Goal: Information Seeking & Learning: Learn about a topic

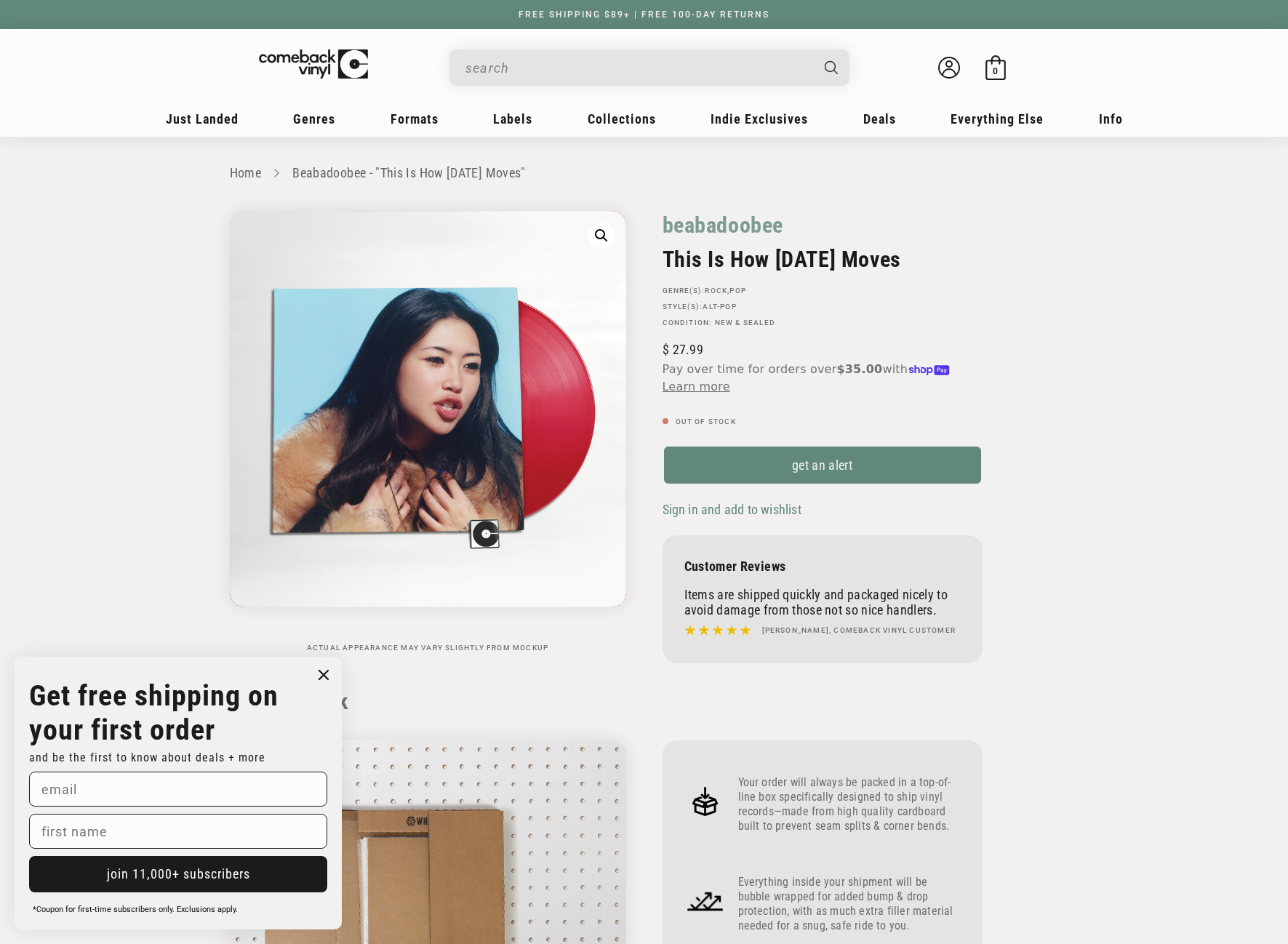
scroll to position [1236, 0]
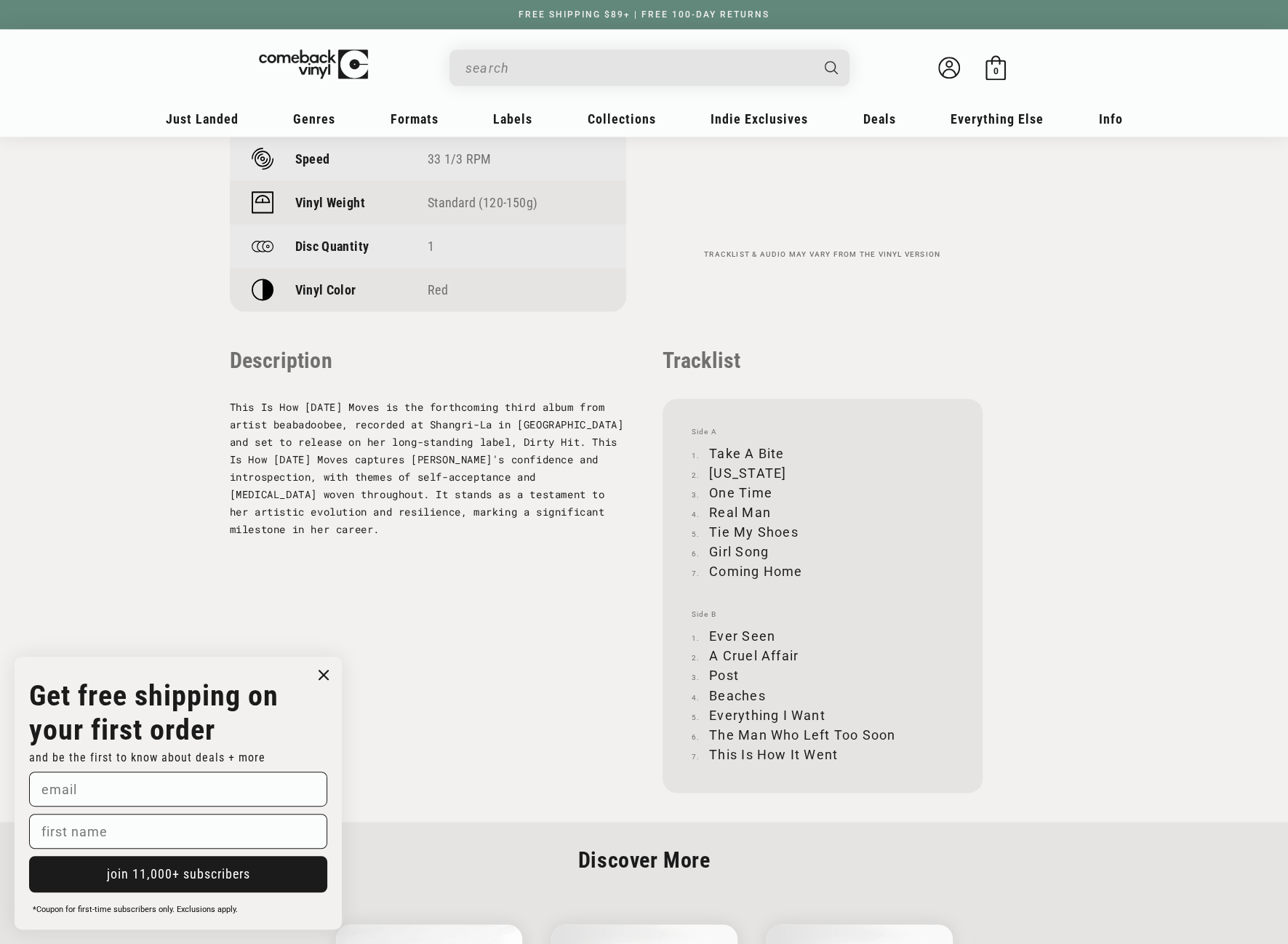
click at [570, 70] on input "When autocomplete results are available use up and down arrows to review and en…" at bounding box center [637, 68] width 344 height 30
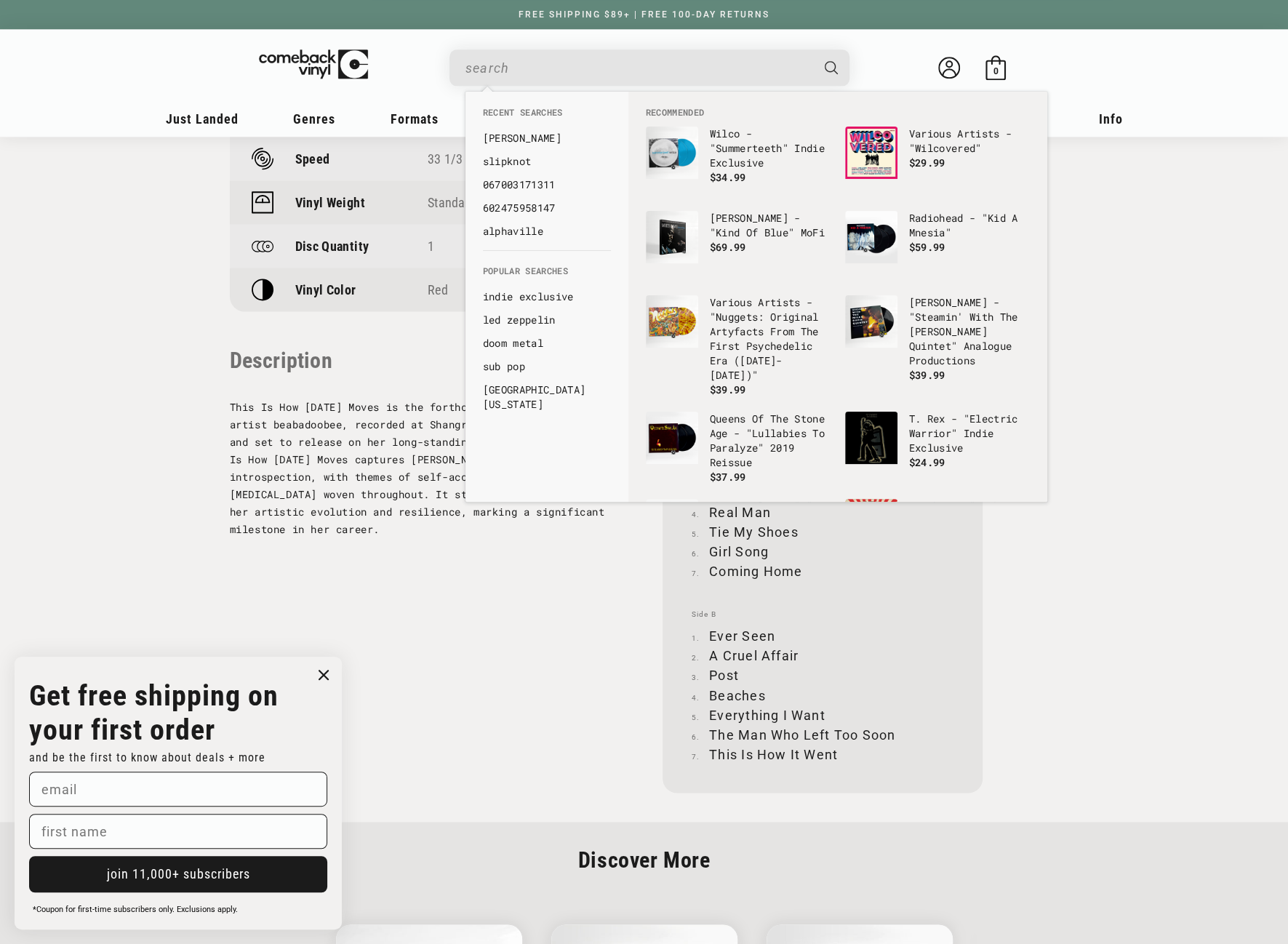
paste input "602547316400"
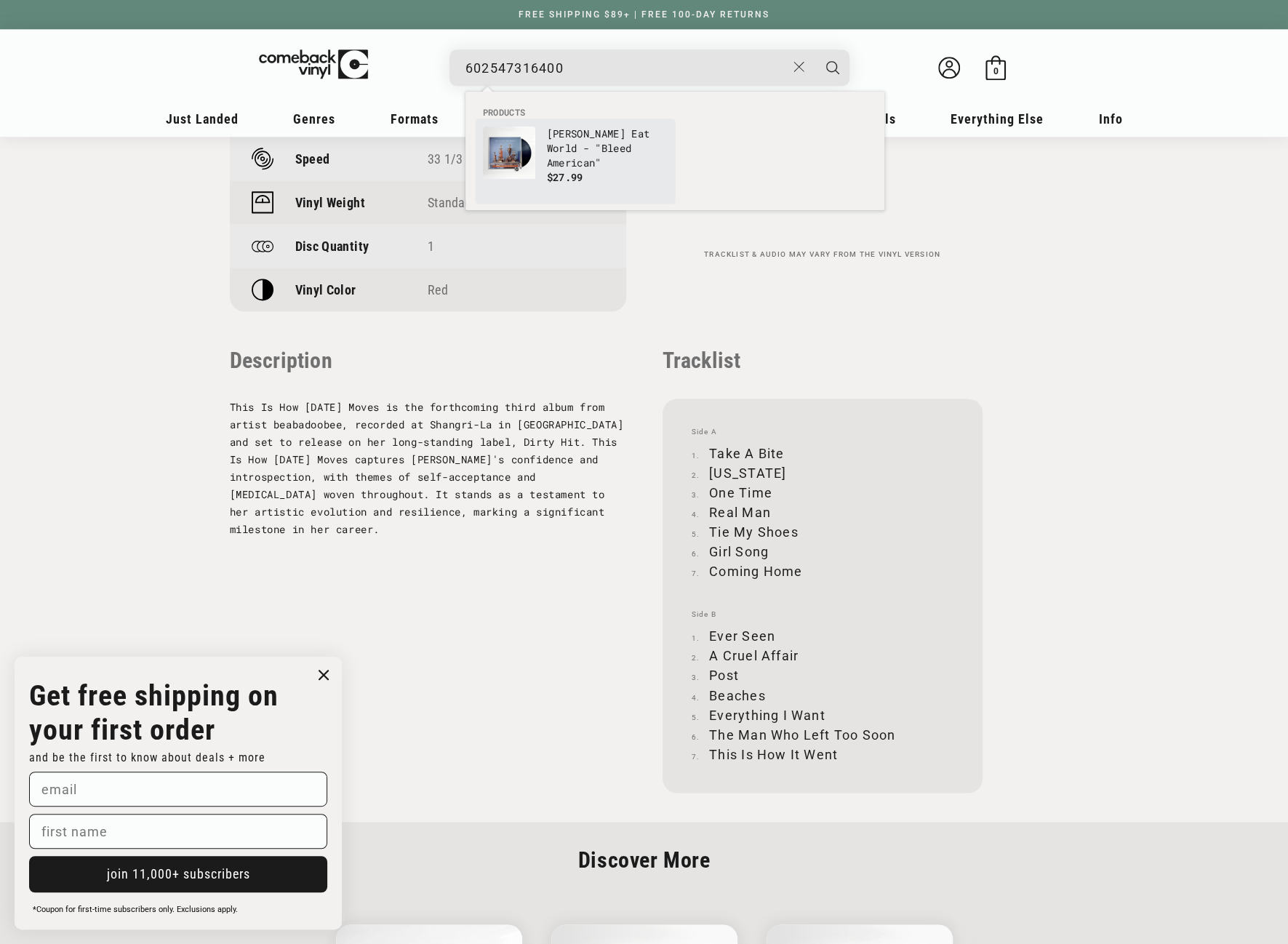
type input "602547316400"
click at [545, 150] on link "Jimmy Eat World - "Bleed American" $27.99" at bounding box center [575, 161] width 185 height 70
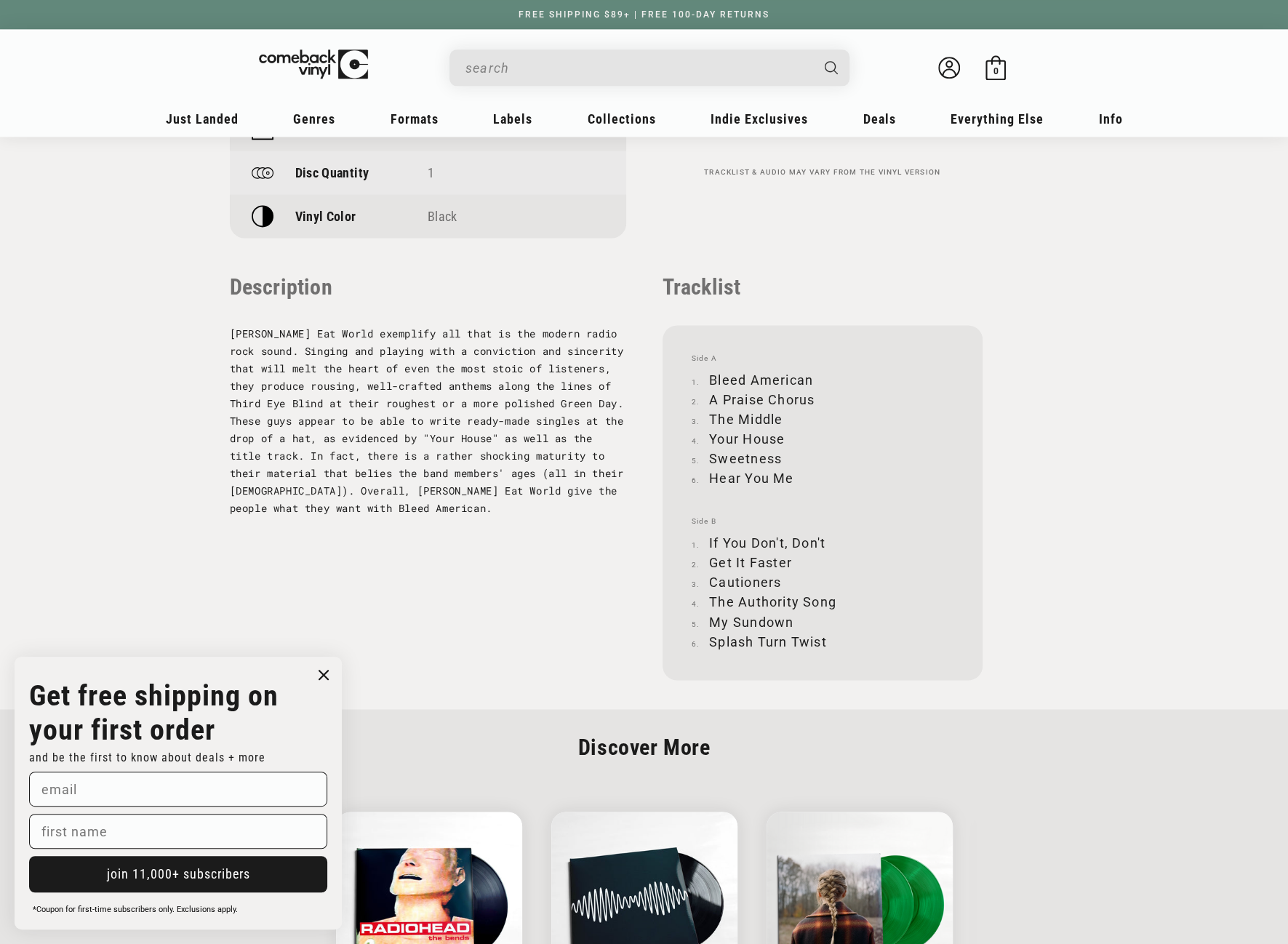
scroll to position [1309, 0]
drag, startPoint x: 710, startPoint y: 376, endPoint x: 810, endPoint y: 372, distance: 100.1
click at [810, 372] on li "Bleed American" at bounding box center [822, 379] width 262 height 20
copy li "Bleed American"
drag, startPoint x: 712, startPoint y: 400, endPoint x: 812, endPoint y: 397, distance: 100.0
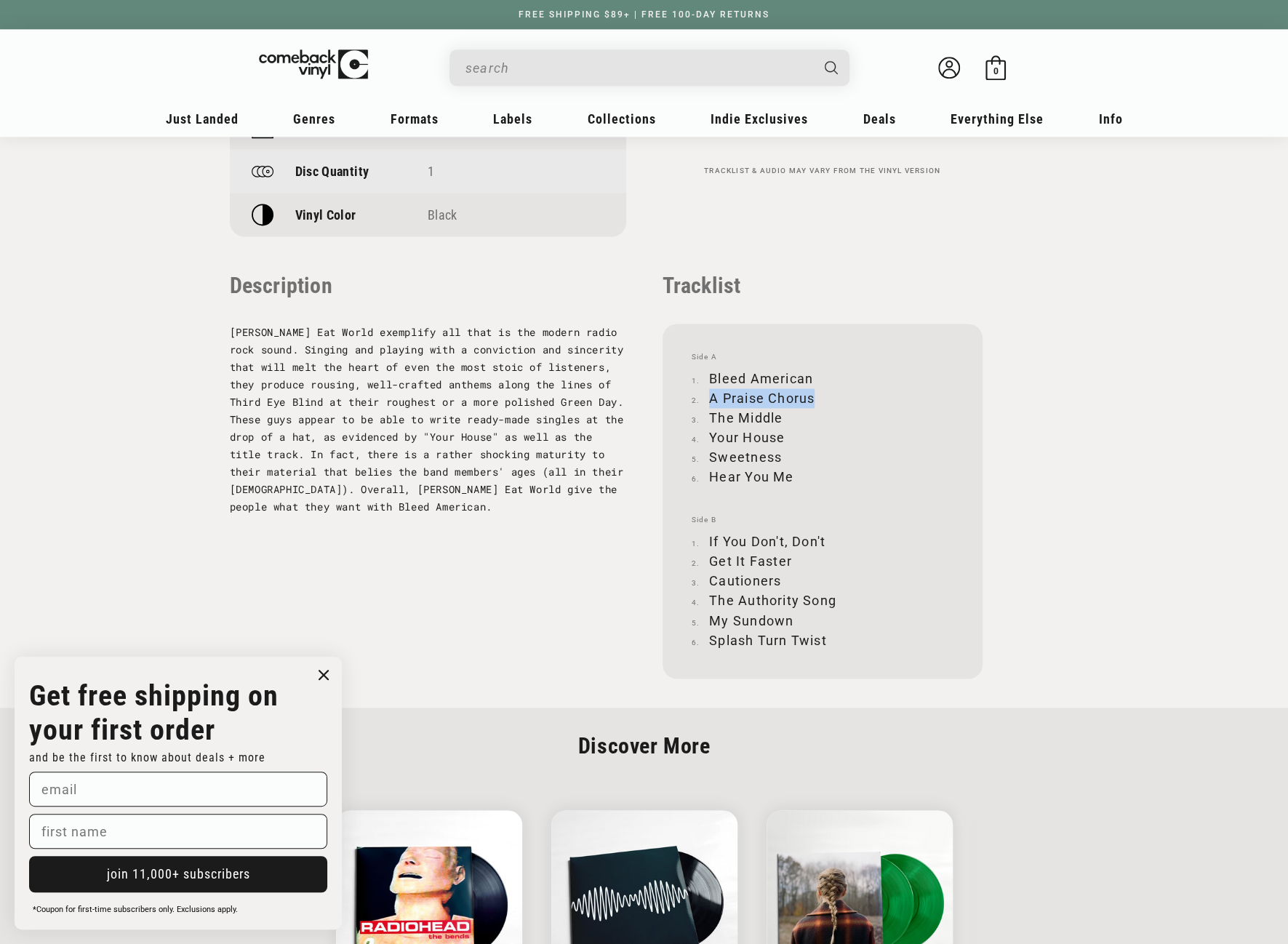
click at [812, 397] on li "A Praise Chorus" at bounding box center [822, 398] width 262 height 20
copy li "A Praise Chorus"
drag, startPoint x: 710, startPoint y: 417, endPoint x: 781, endPoint y: 414, distance: 71.1
click at [781, 414] on li "The Middle" at bounding box center [822, 418] width 262 height 20
copy li "The Middle"
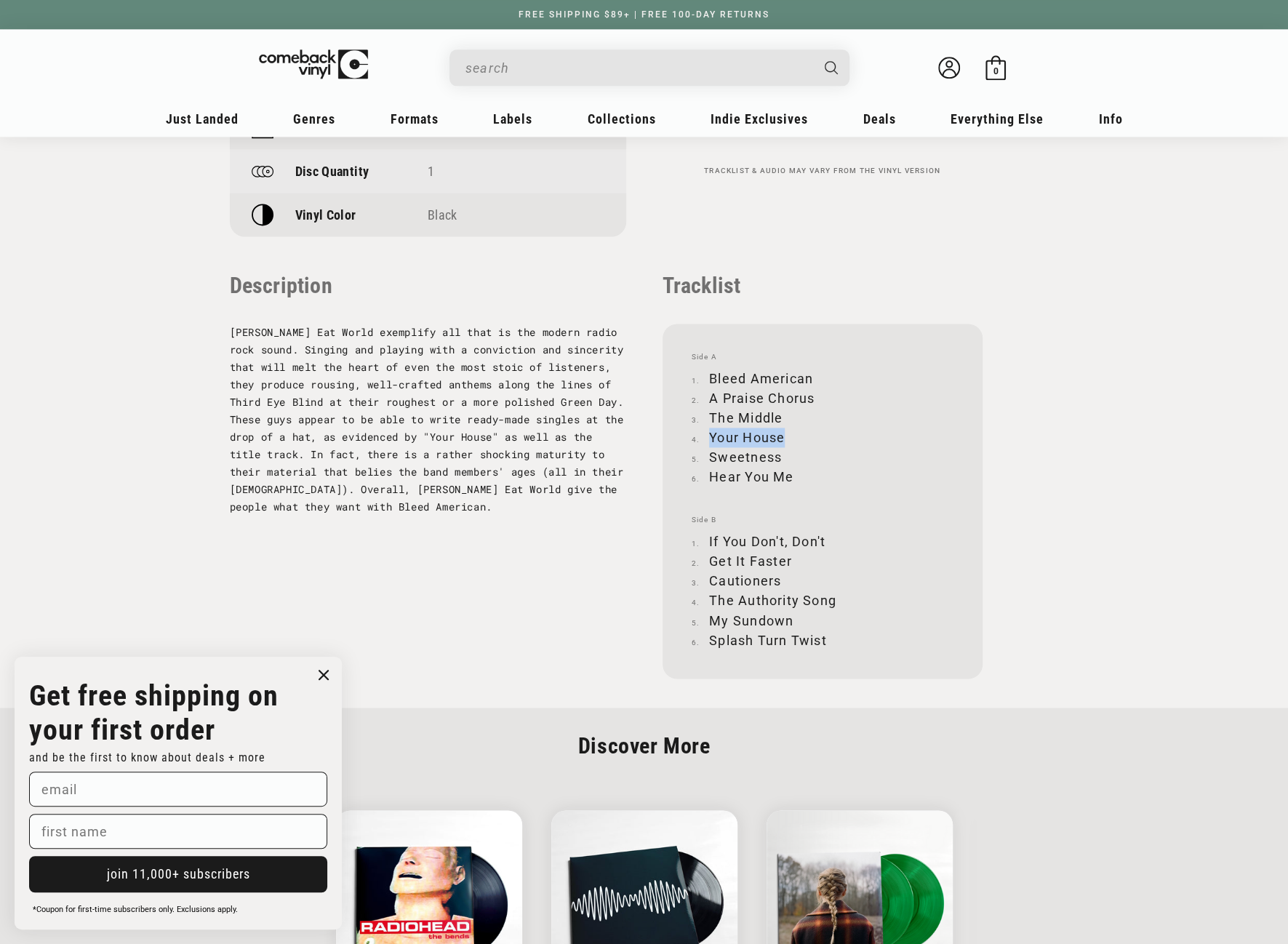
drag, startPoint x: 710, startPoint y: 437, endPoint x: 781, endPoint y: 431, distance: 71.3
click at [781, 431] on li "Your House" at bounding box center [822, 437] width 262 height 20
copy li "Your House"
drag, startPoint x: 710, startPoint y: 456, endPoint x: 778, endPoint y: 457, distance: 68.0
click at [778, 457] on li "Sweetness" at bounding box center [822, 457] width 262 height 20
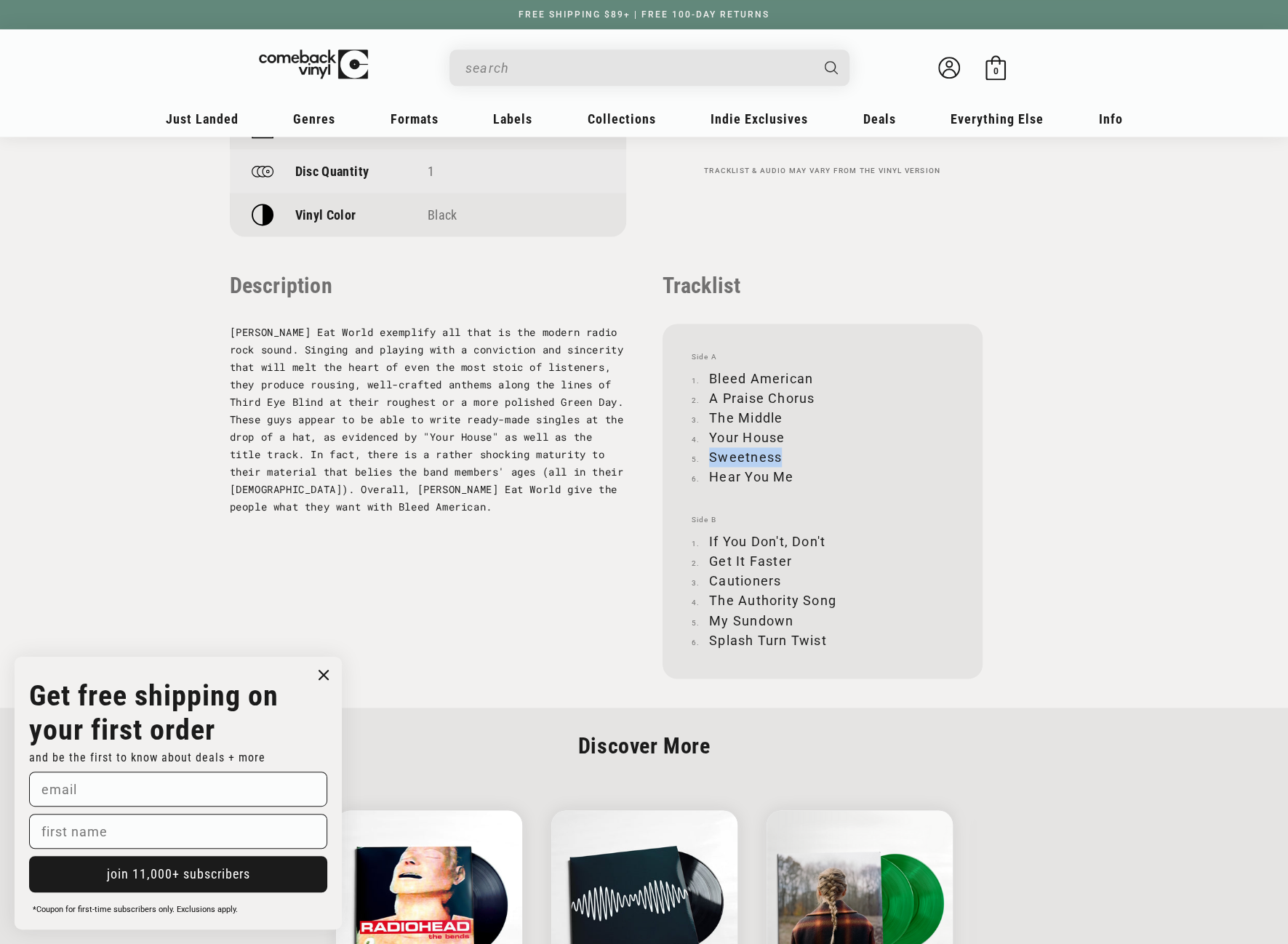
copy li "Sweetness"
drag, startPoint x: 712, startPoint y: 477, endPoint x: 789, endPoint y: 475, distance: 77.0
click at [789, 475] on li "Hear You Me" at bounding box center [822, 477] width 262 height 20
copy li "Hear You Me"
drag, startPoint x: 709, startPoint y: 539, endPoint x: 825, endPoint y: 543, distance: 116.1
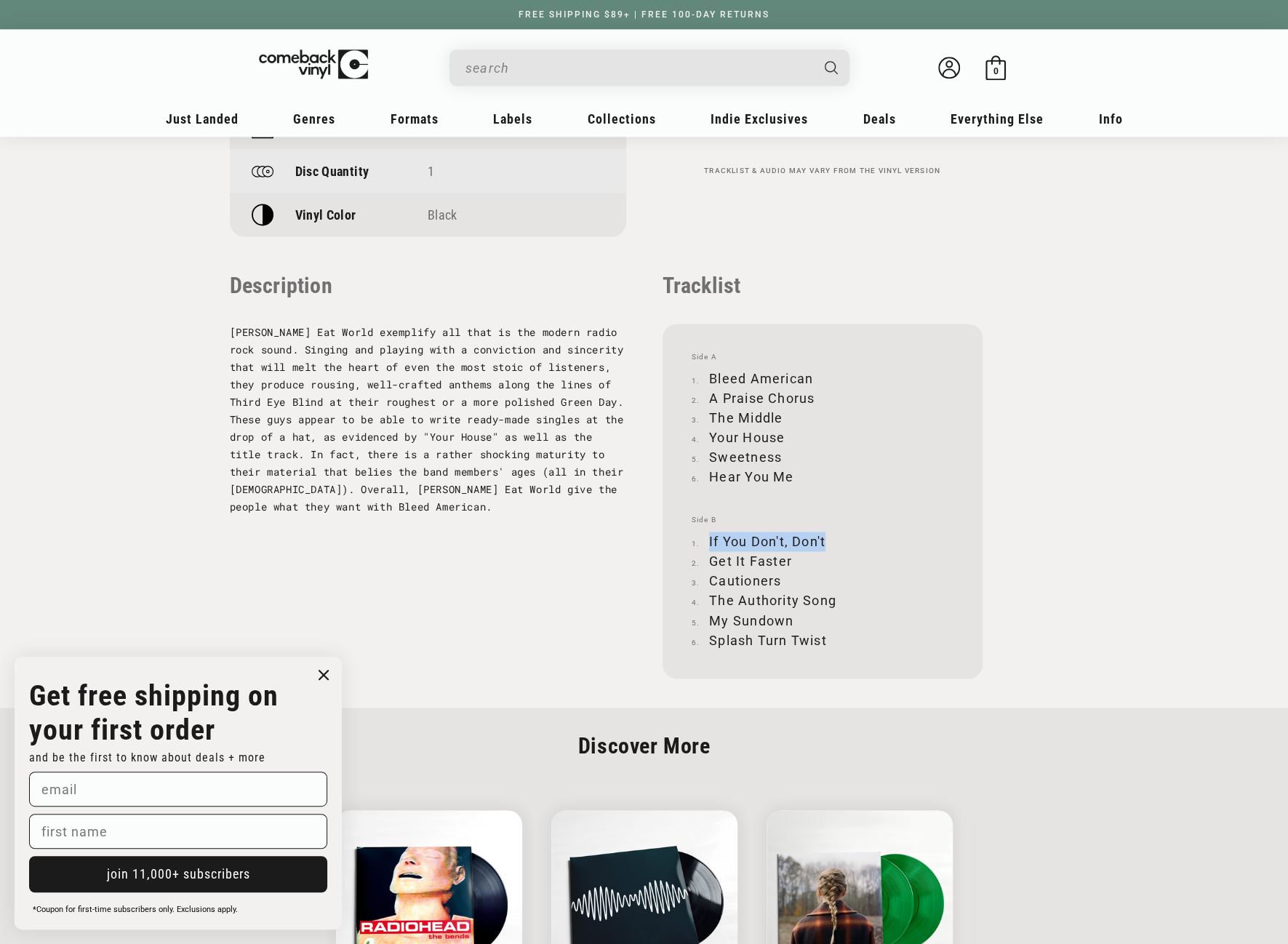
click at [825, 543] on li "If You Don't, Don't" at bounding box center [822, 542] width 262 height 20
copy li "If You Don't, Don't"
drag, startPoint x: 710, startPoint y: 556, endPoint x: 789, endPoint y: 561, distance: 79.2
click at [789, 561] on li "Get It Faster" at bounding box center [822, 562] width 262 height 20
copy li "Get It Faster"
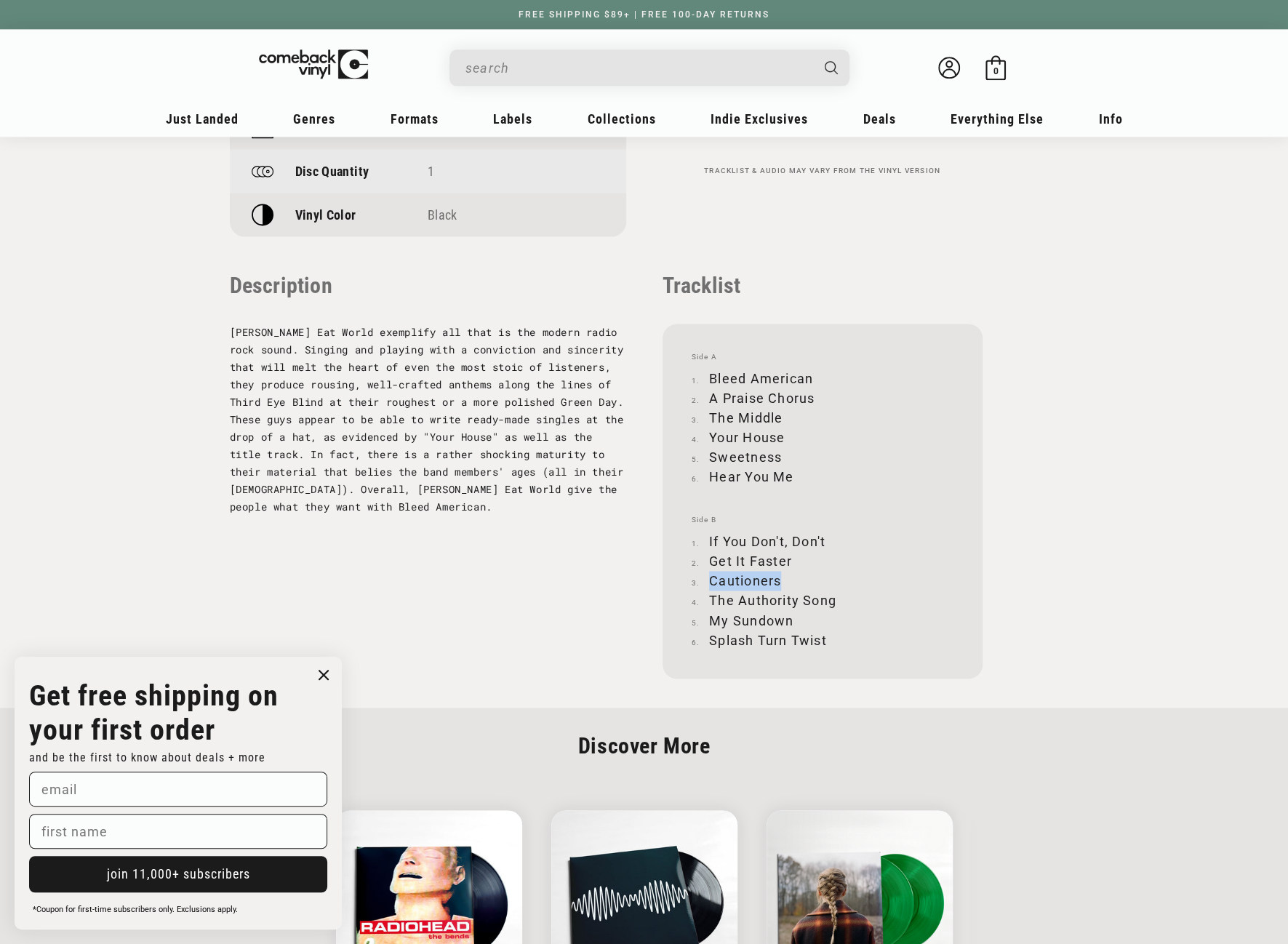
drag, startPoint x: 710, startPoint y: 580, endPoint x: 778, endPoint y: 581, distance: 68.0
click at [778, 581] on li "Cautioners" at bounding box center [822, 581] width 262 height 20
copy li "Cautioners"
drag, startPoint x: 710, startPoint y: 599, endPoint x: 835, endPoint y: 595, distance: 125.1
click at [835, 595] on li "The Authority Song" at bounding box center [822, 601] width 262 height 20
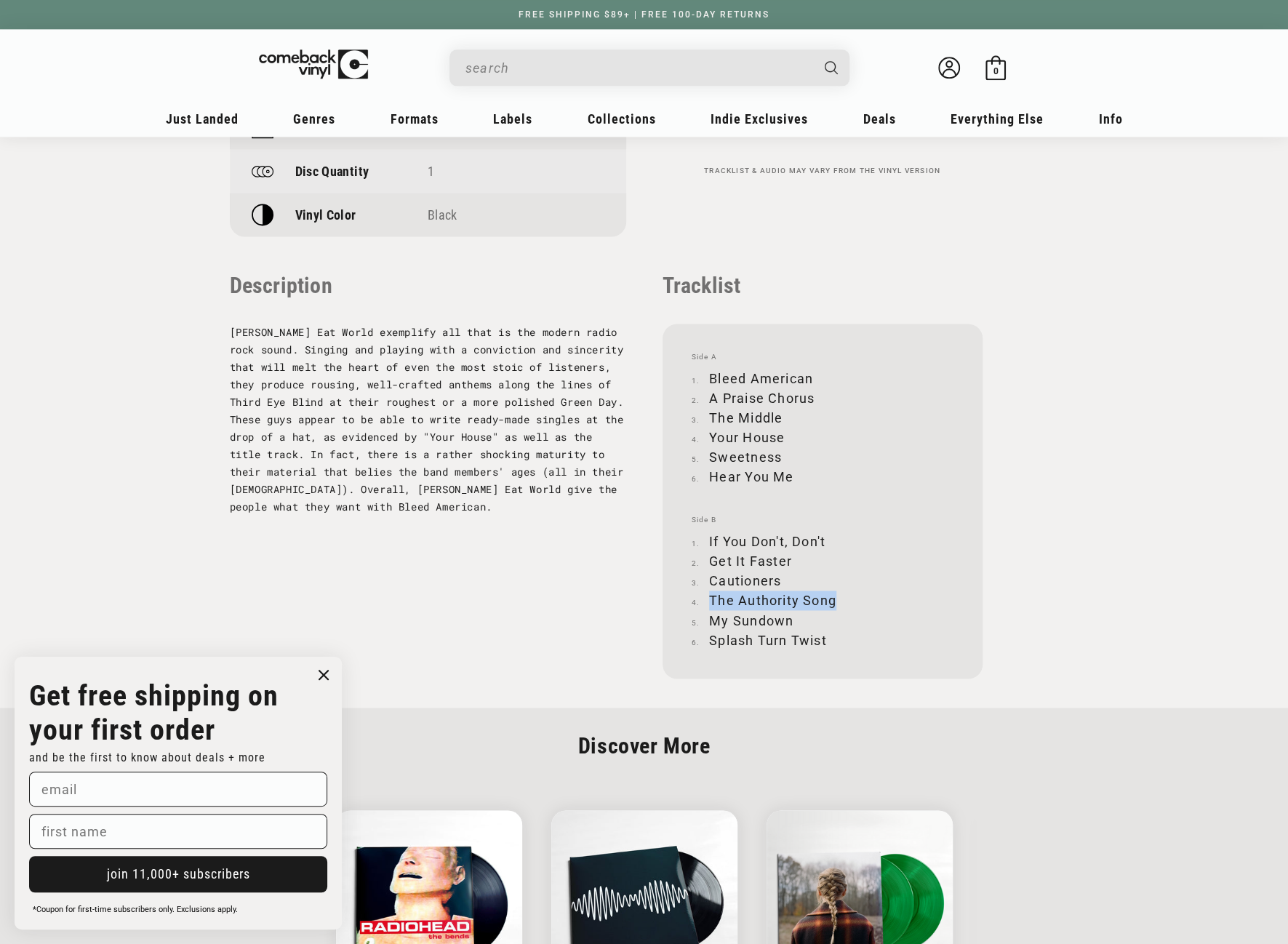
copy li "The Authority Song"
drag, startPoint x: 711, startPoint y: 619, endPoint x: 789, endPoint y: 621, distance: 78.0
click at [789, 621] on li "My Sundown" at bounding box center [822, 620] width 262 height 20
drag, startPoint x: 710, startPoint y: 638, endPoint x: 826, endPoint y: 635, distance: 116.0
click at [826, 635] on li "Splash Turn Twist" at bounding box center [822, 640] width 262 height 20
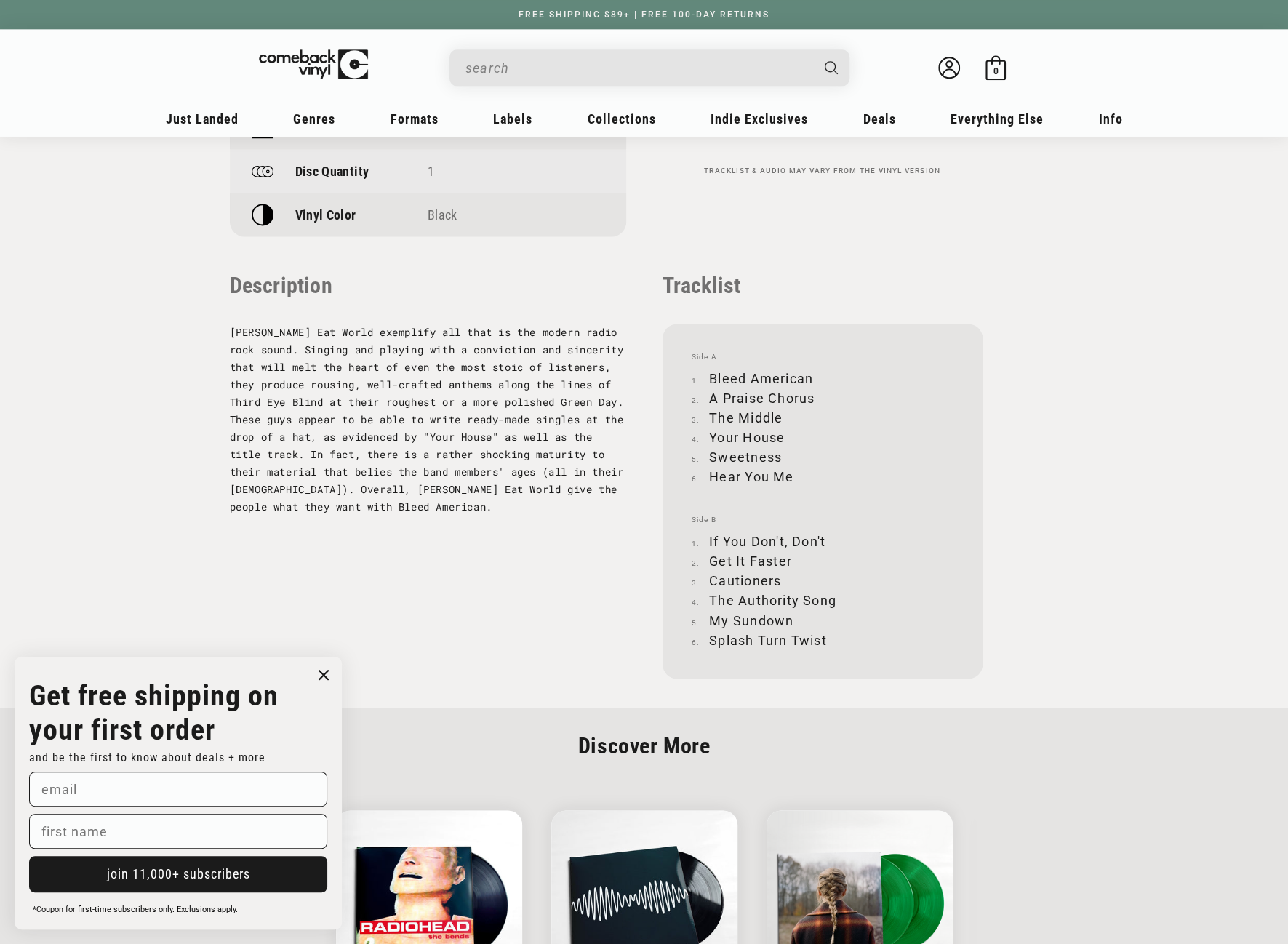
click at [531, 66] on input "When autocomplete results are available use up and down arrows to review and en…" at bounding box center [637, 68] width 344 height 30
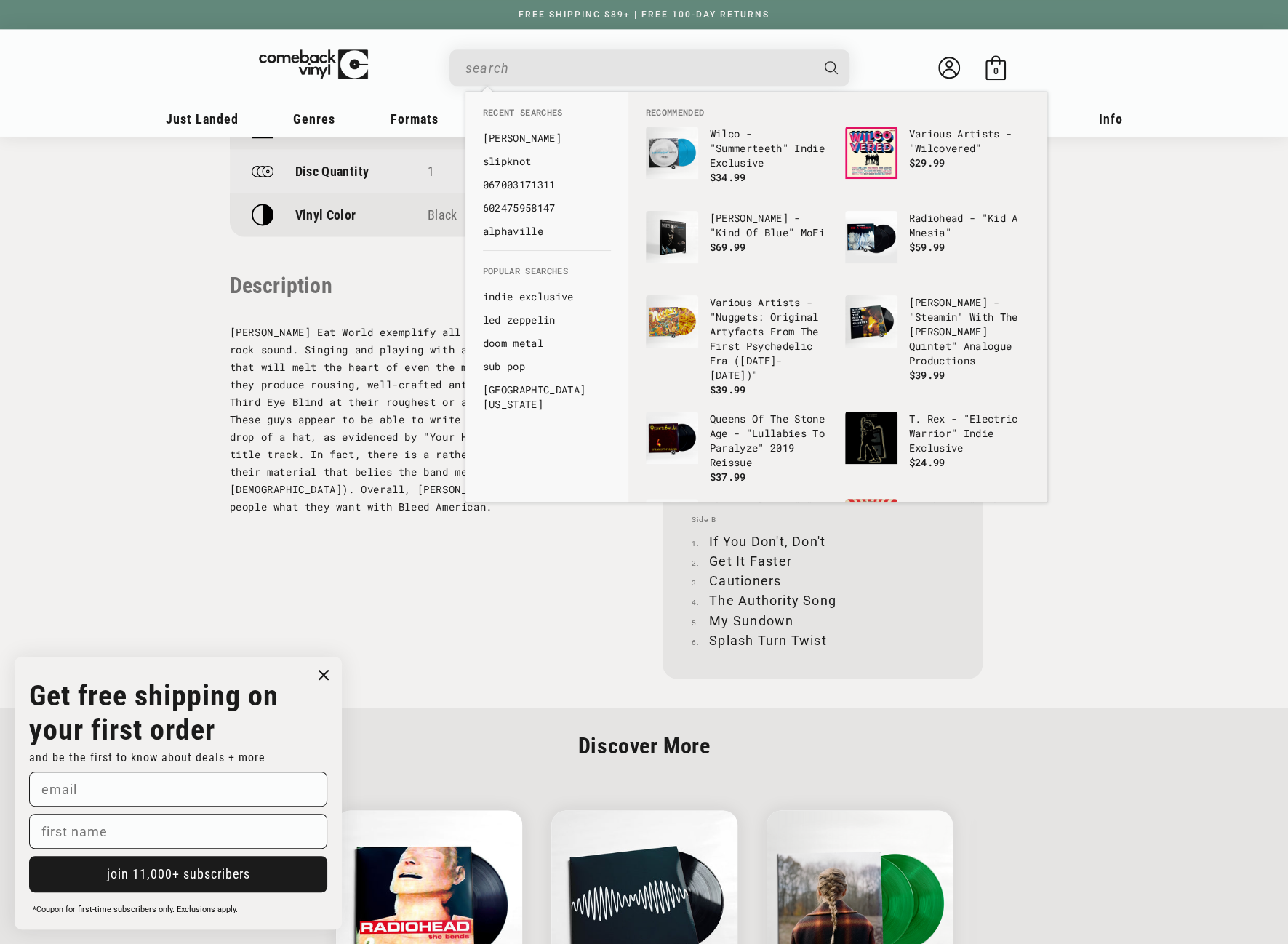
paste input "8718469532124"
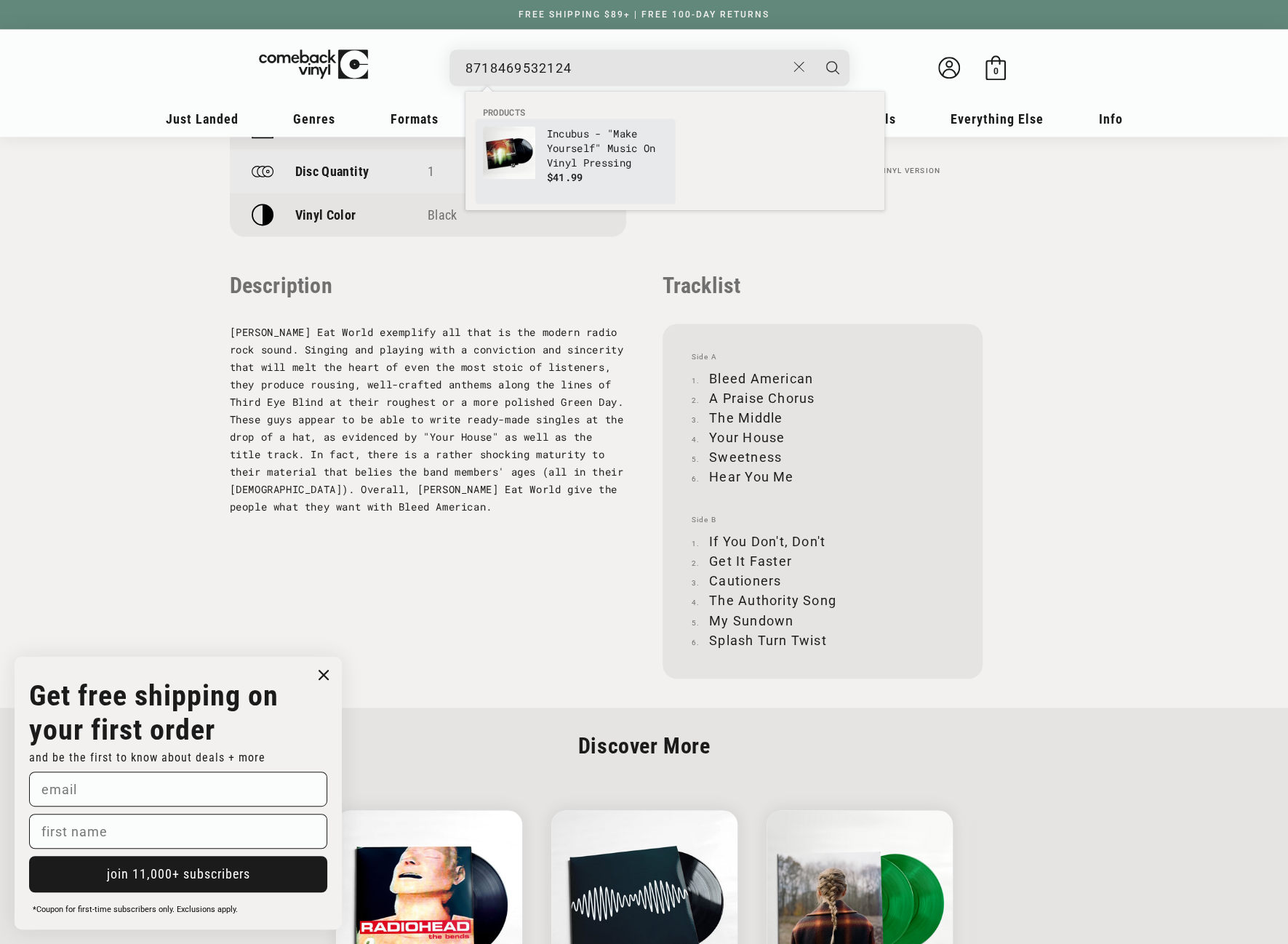
type input "8718469532124"
click at [544, 140] on link "Incubus - "Make Yourself" Music On Vinyl Pressing $41.99" at bounding box center [575, 161] width 185 height 70
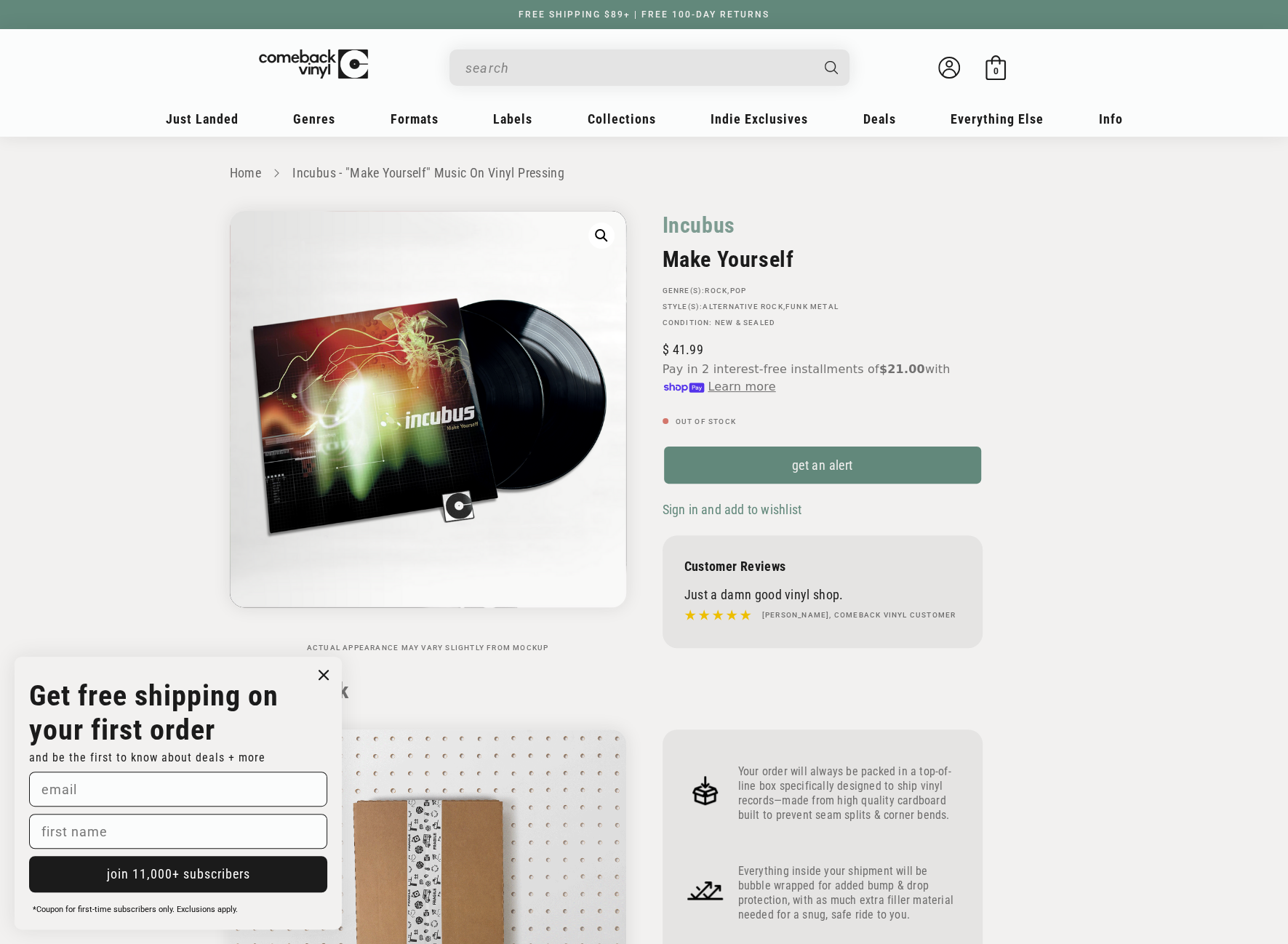
click at [542, 62] on input "When autocomplete results are available use up and down arrows to review and en…" at bounding box center [637, 68] width 344 height 30
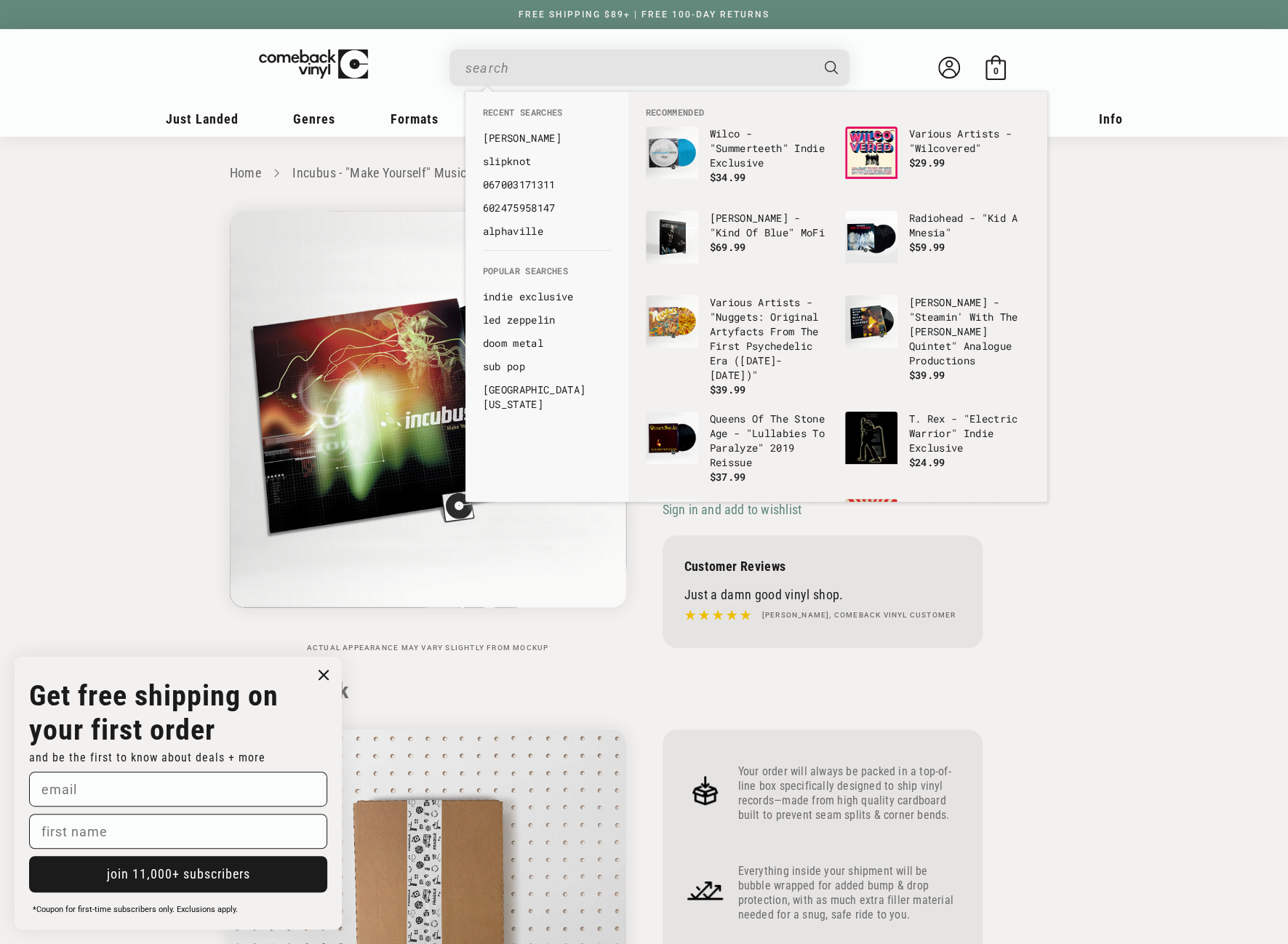
paste input "887654040916"
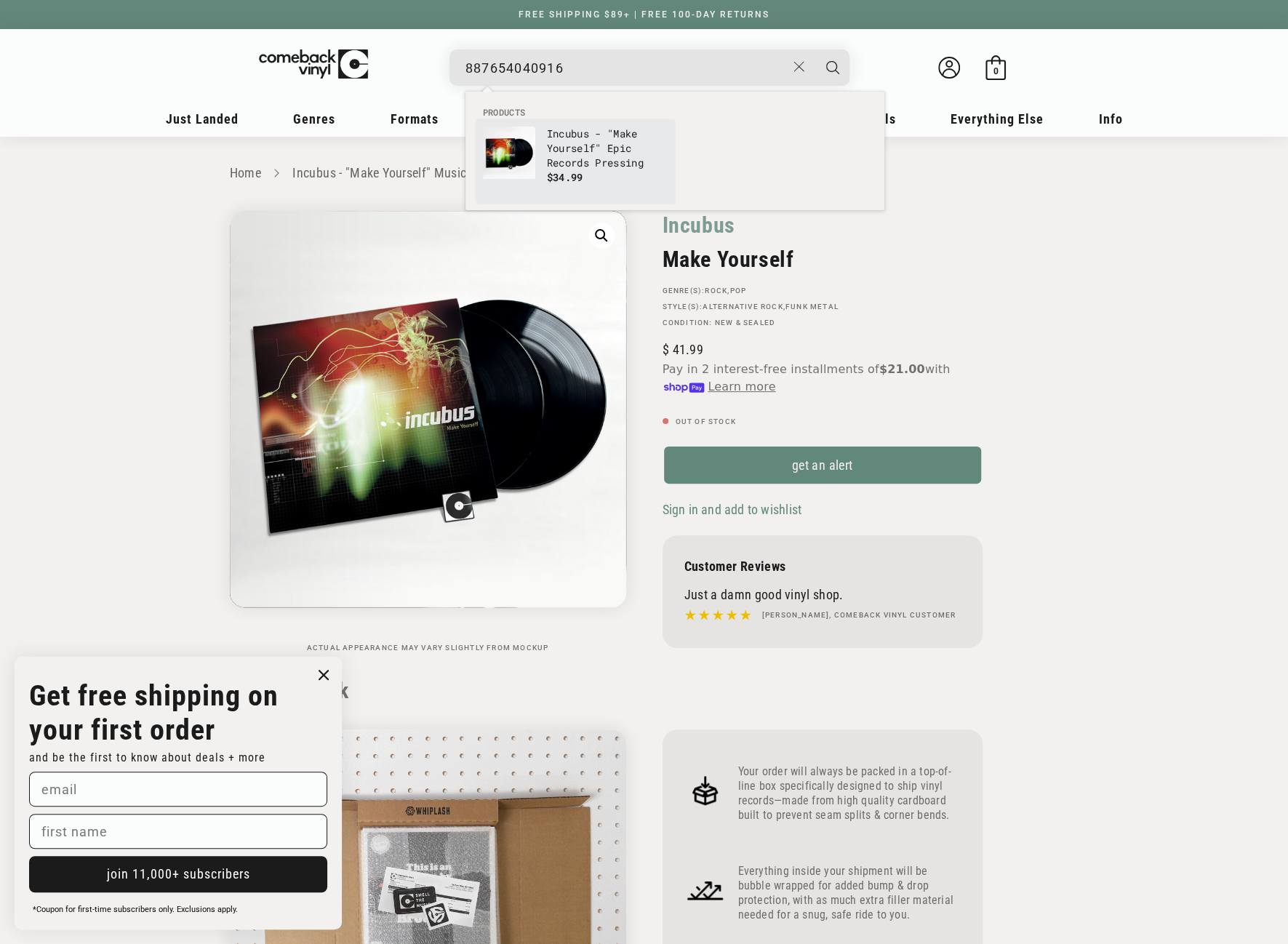
type input "887654040916"
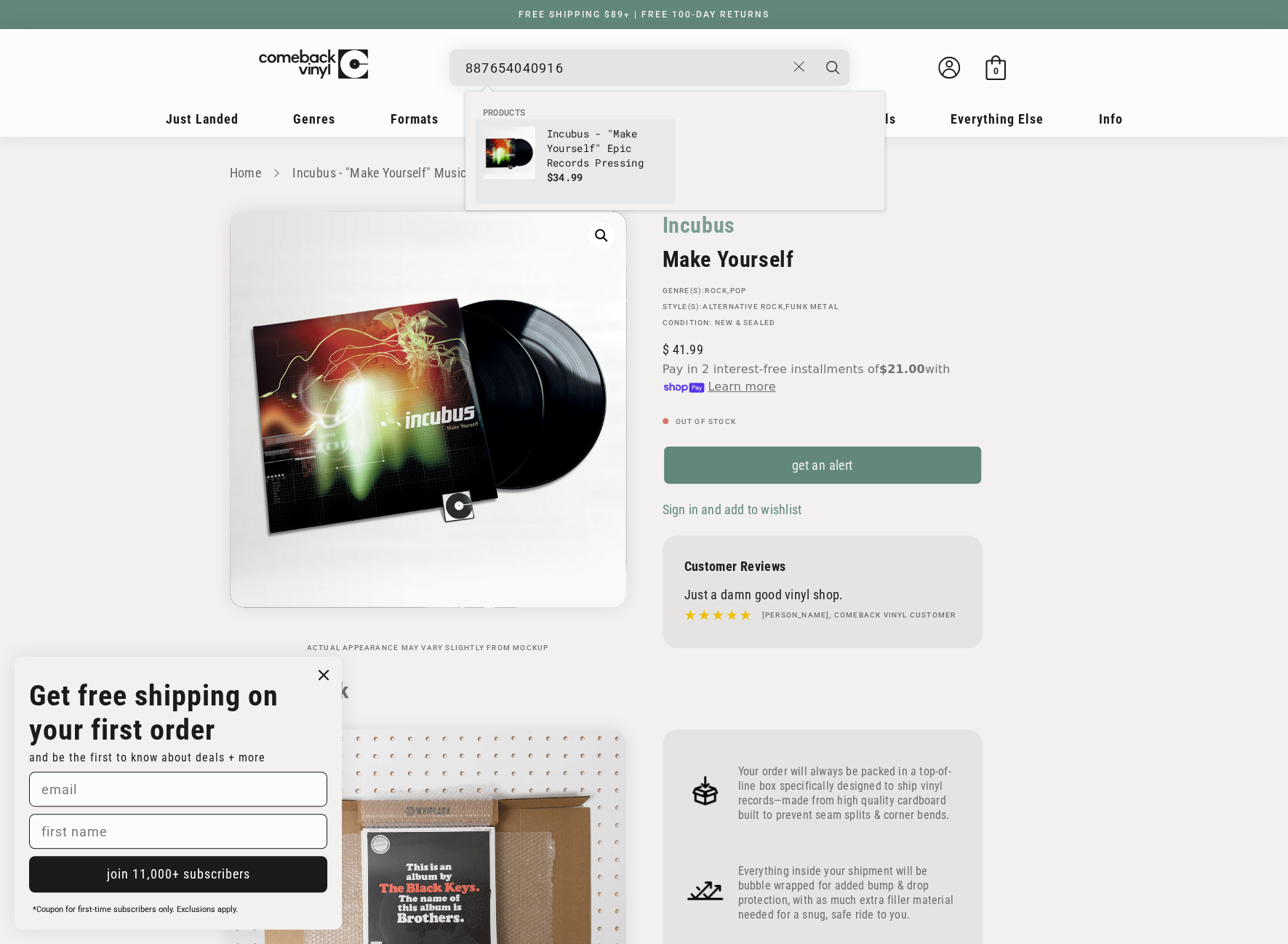
click at [530, 153] on img "Products" at bounding box center [509, 153] width 52 height 52
